Goal: Information Seeking & Learning: Check status

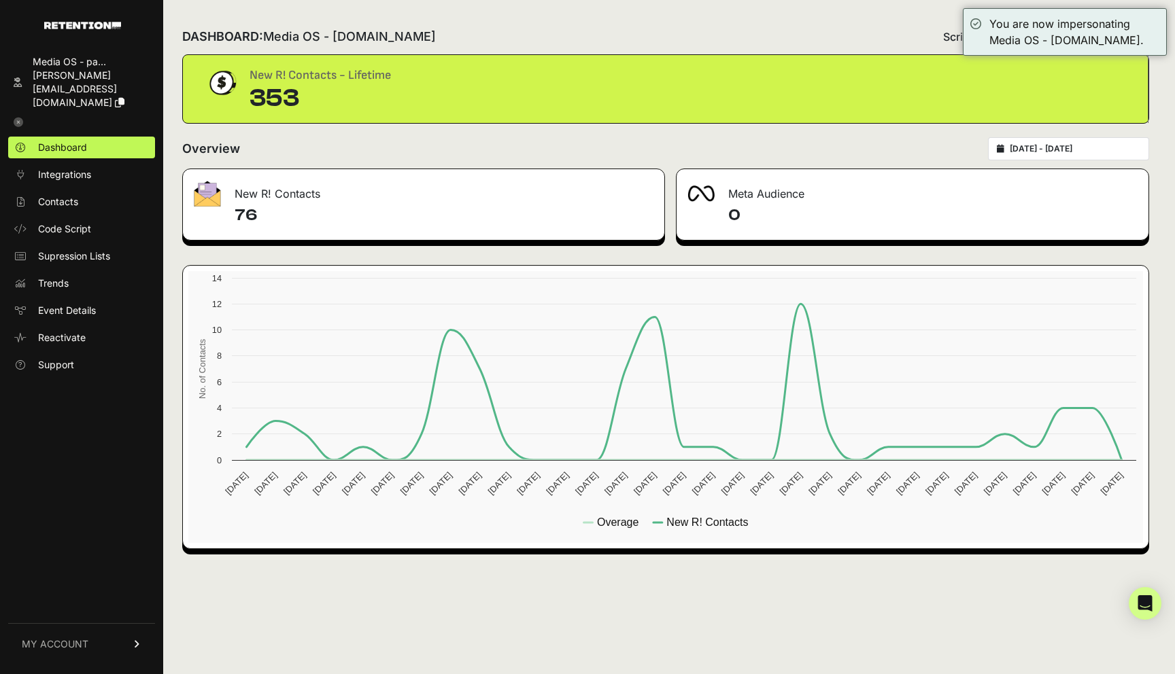
drag, startPoint x: 237, startPoint y: 192, endPoint x: 290, endPoint y: 217, distance: 58.7
click at [290, 217] on div "New R! Contacts 76" at bounding box center [423, 205] width 483 height 72
click at [290, 217] on h4 "76" at bounding box center [443, 216] width 419 height 22
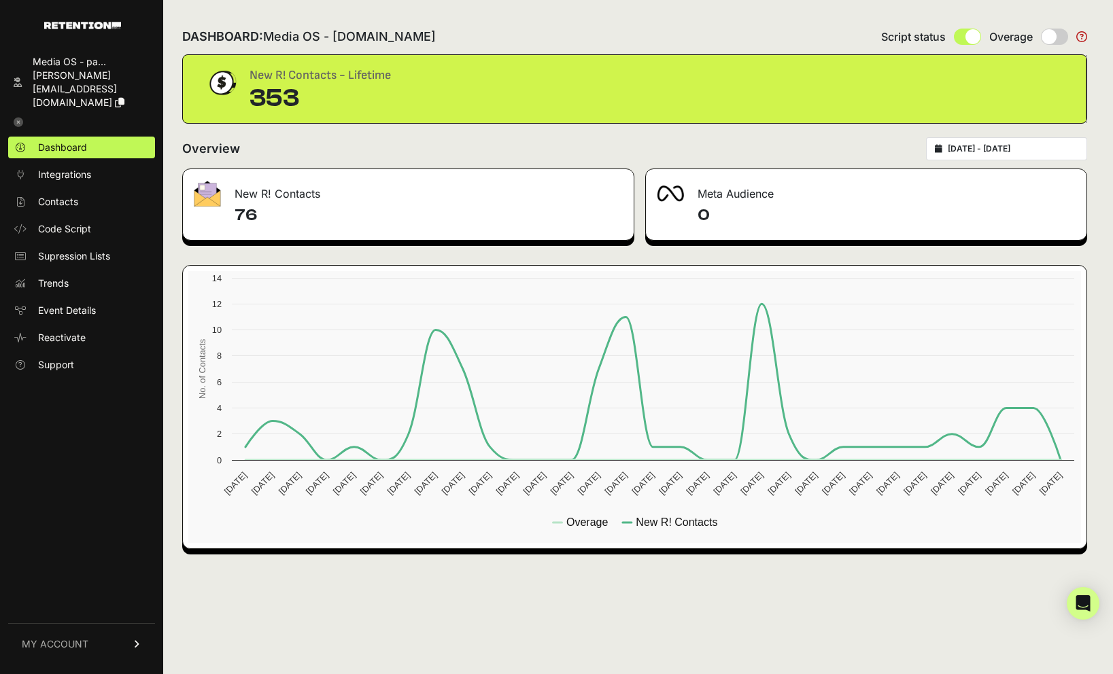
click at [267, 98] on div "353" at bounding box center [319, 98] width 141 height 27
click at [273, 93] on div "353" at bounding box center [319, 98] width 141 height 27
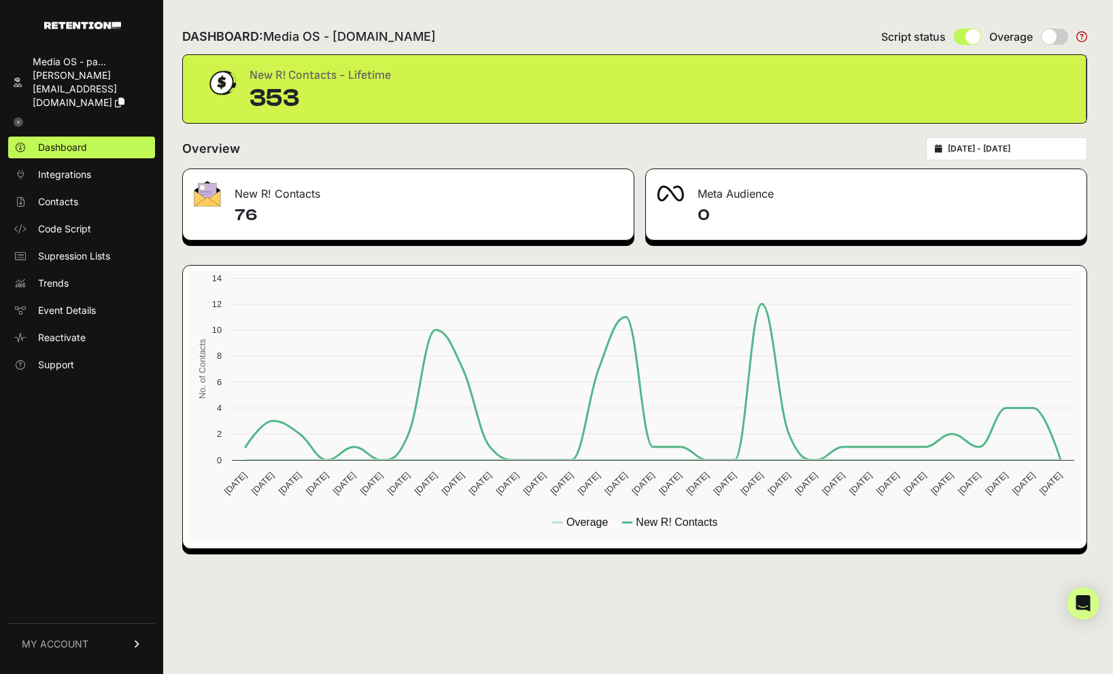
click at [347, 100] on div "353" at bounding box center [319, 98] width 141 height 27
click at [275, 97] on div "353" at bounding box center [319, 98] width 141 height 27
